Goal: Transaction & Acquisition: Obtain resource

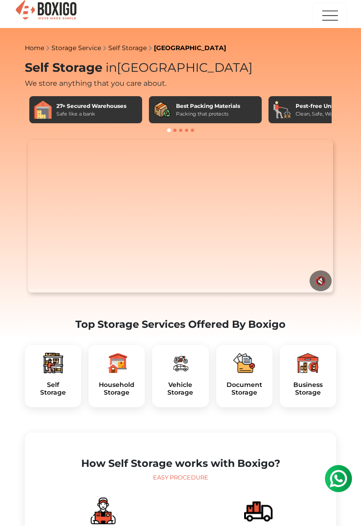
scroll to position [11, 0]
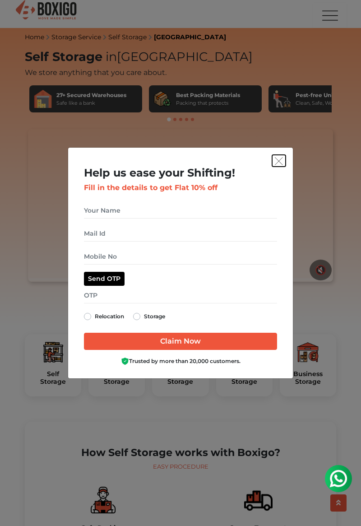
click at [278, 165] on img "get free quote dialog" at bounding box center [279, 161] width 8 height 8
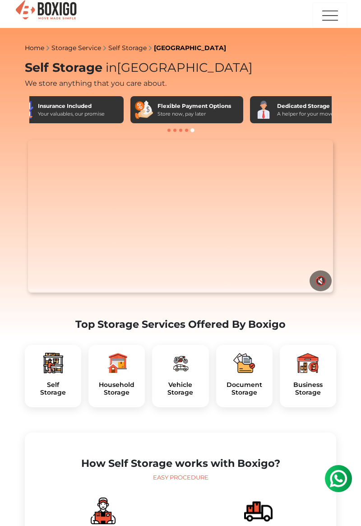
scroll to position [0, 408]
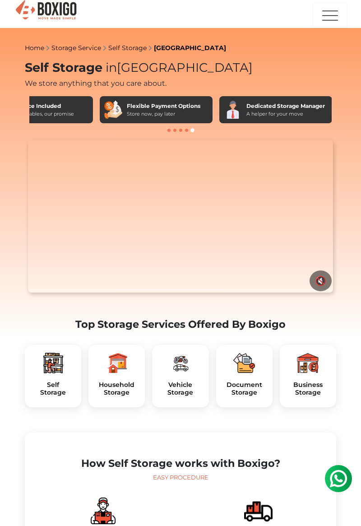
click at [244, 381] on h5 "Document Storage" at bounding box center [244, 388] width 42 height 15
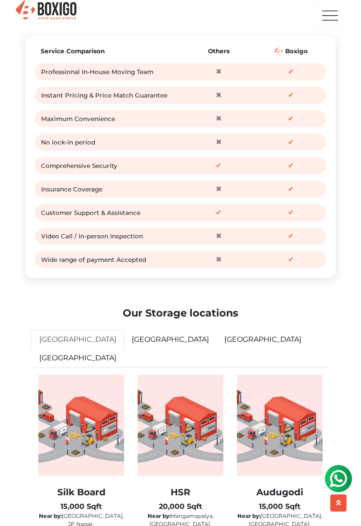
scroll to position [1222, 0]
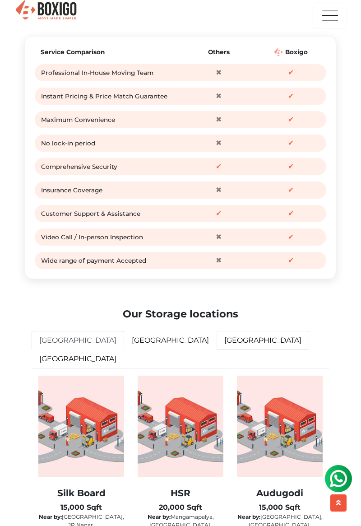
click at [217, 350] on link "[GEOGRAPHIC_DATA]" at bounding box center [263, 340] width 93 height 19
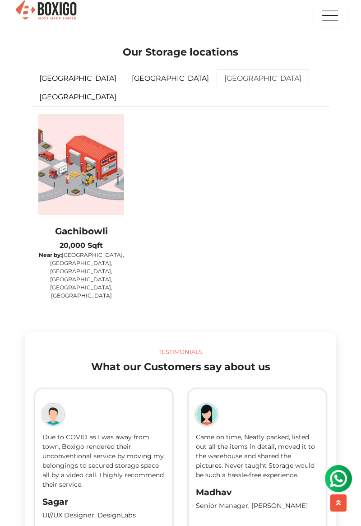
scroll to position [1484, 0]
click at [74, 185] on img at bounding box center [81, 163] width 86 height 101
click at [68, 234] on div "Gachibowli 20,000 Sqft Near by: [GEOGRAPHIC_DATA], [GEOGRAPHIC_DATA], [GEOGRAPH…" at bounding box center [81, 262] width 86 height 74
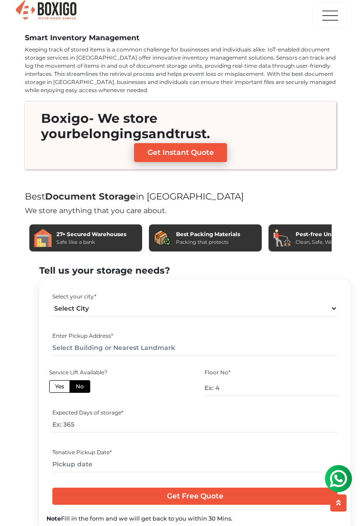
scroll to position [3487, 0]
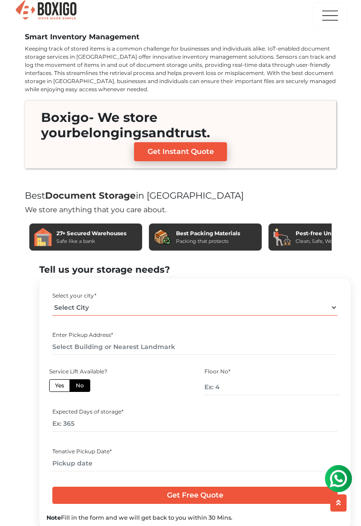
click at [58, 300] on select "Select City Bangalore Bengaluru Bhopal Bhubaneswar Chennai Coimbatore Cuttack D…" at bounding box center [194, 308] width 285 height 16
select select "[GEOGRAPHIC_DATA]"
click at [52, 300] on select "Select City Bangalore Bengaluru Bhopal Bhubaneswar Chennai Coimbatore Cuttack D…" at bounding box center [194, 308] width 285 height 16
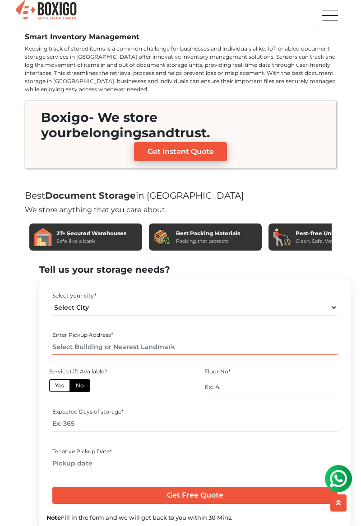
click at [67, 339] on input "text" at bounding box center [194, 347] width 285 height 16
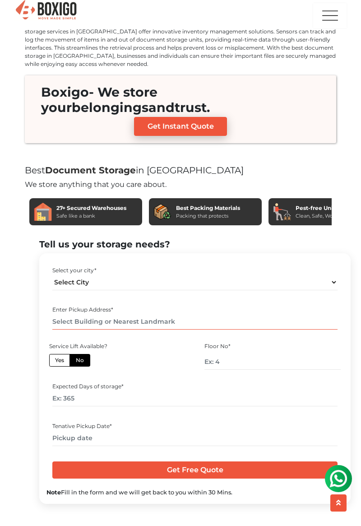
scroll to position [3523, 0]
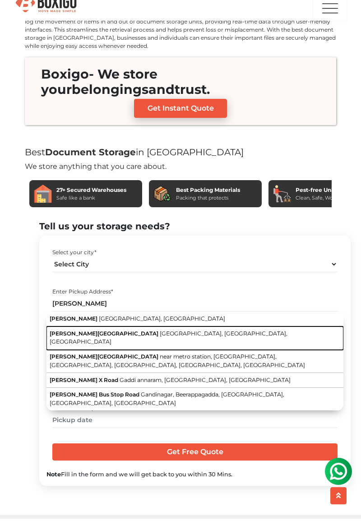
click at [61, 334] on button "Uppal X Road and Metro Station Uppal, Hyderabad, Telangana" at bounding box center [194, 345] width 297 height 23
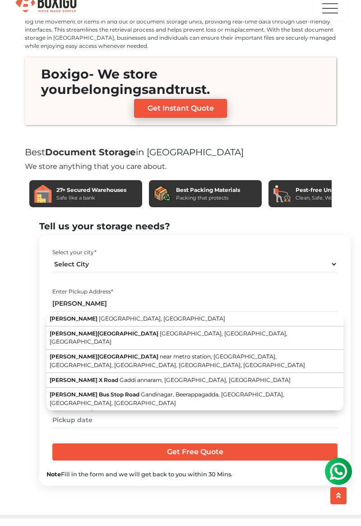
type input "Uppal X Road and Metro Station, Uppal, Hyderabad, Telangana"
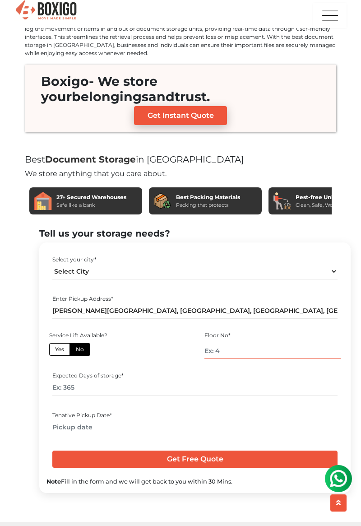
click at [311, 343] on input "number" at bounding box center [272, 351] width 136 height 16
type input "0"
click at [318, 380] on input "number" at bounding box center [194, 388] width 285 height 16
type input "365"
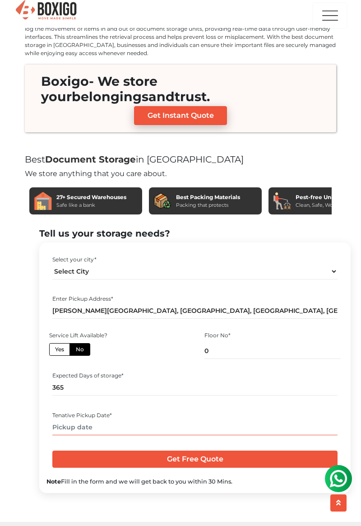
click at [304, 419] on input "text" at bounding box center [194, 427] width 285 height 16
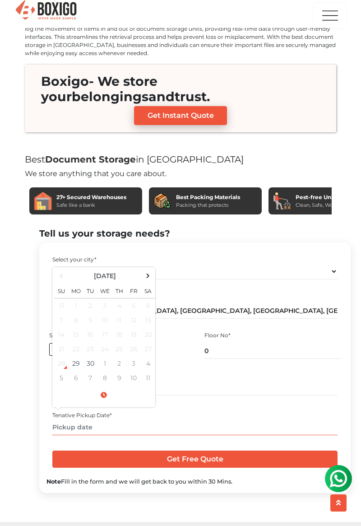
click at [146, 269] on span at bounding box center [148, 275] width 12 height 12
click at [90, 313] on td "7" at bounding box center [90, 320] width 14 height 14
type input "10/07/2025 12:00 AM"
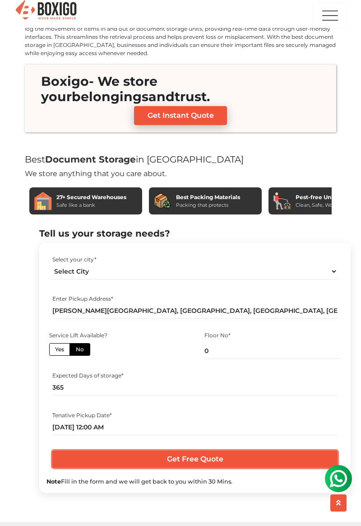
click at [265, 451] on input "Get Free Quote" at bounding box center [194, 459] width 285 height 17
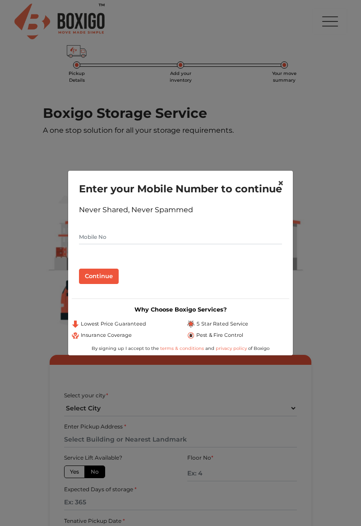
click at [279, 177] on span "×" at bounding box center [281, 183] width 6 height 13
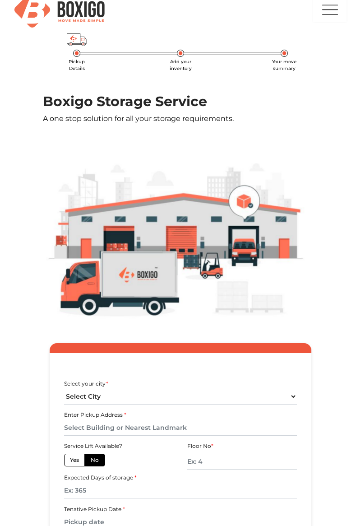
scroll to position [54, 0]
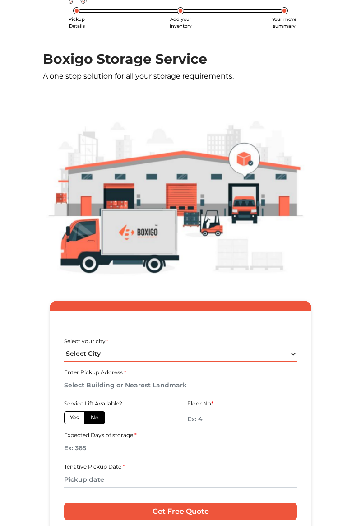
click at [239, 349] on select "Select City [GEOGRAPHIC_DATA] [GEOGRAPHIC_DATA] [GEOGRAPHIC_DATA] [GEOGRAPHIC_D…" at bounding box center [180, 354] width 233 height 16
select select "[GEOGRAPHIC_DATA]"
click at [64, 346] on select "Select City [GEOGRAPHIC_DATA] [GEOGRAPHIC_DATA] [GEOGRAPHIC_DATA] [GEOGRAPHIC_D…" at bounding box center [180, 354] width 233 height 16
